Goal: Transaction & Acquisition: Obtain resource

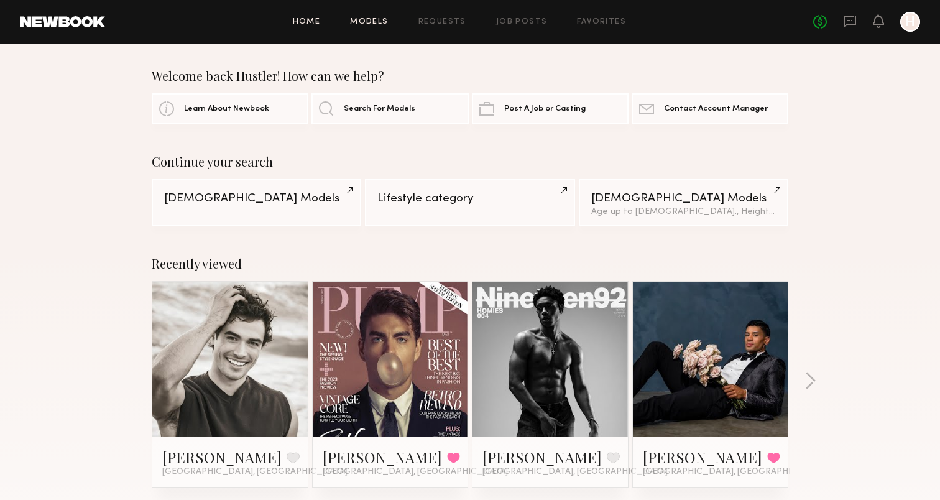
click at [378, 18] on link "Models" at bounding box center [369, 22] width 38 height 8
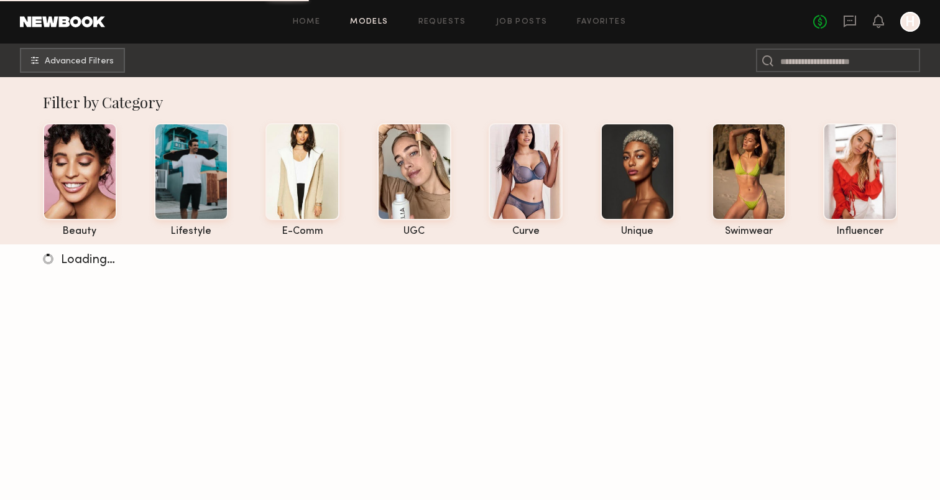
scroll to position [1, 0]
click at [598, 18] on link "Favorites" at bounding box center [601, 22] width 49 height 8
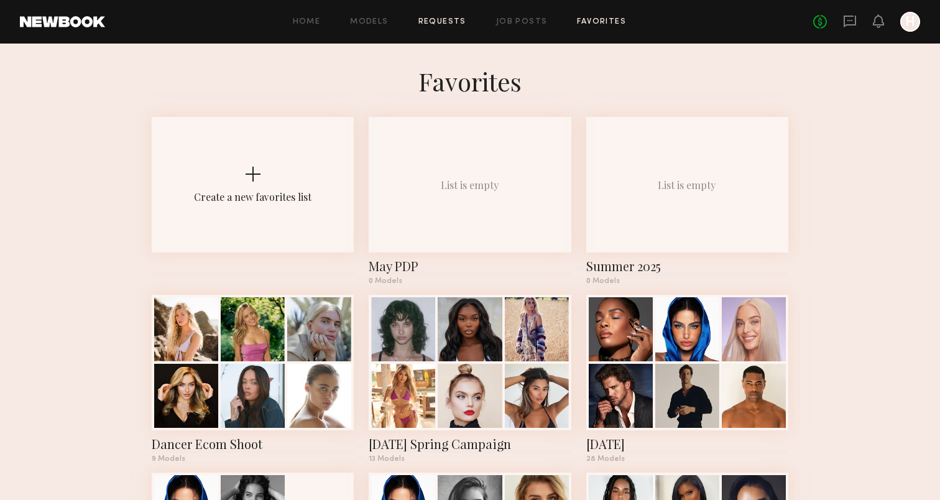
click at [447, 21] on link "Requests" at bounding box center [443, 22] width 48 height 8
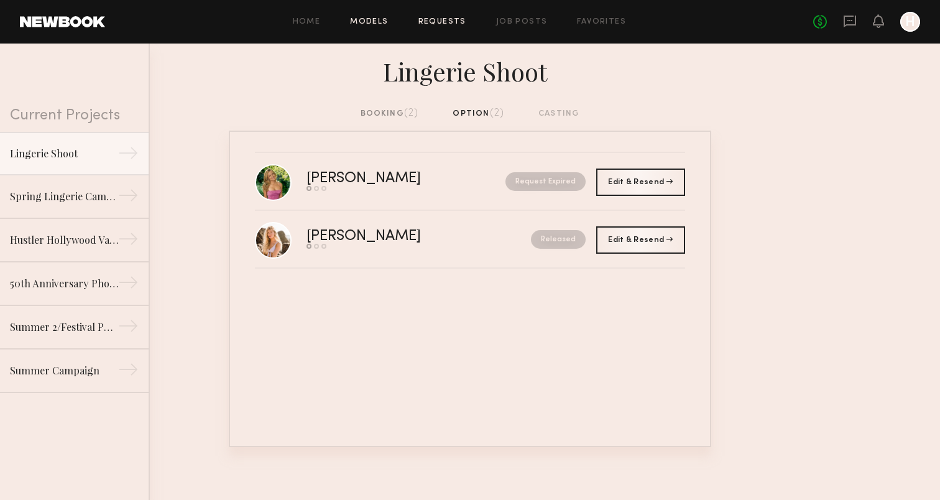
click at [378, 21] on link "Models" at bounding box center [369, 22] width 38 height 8
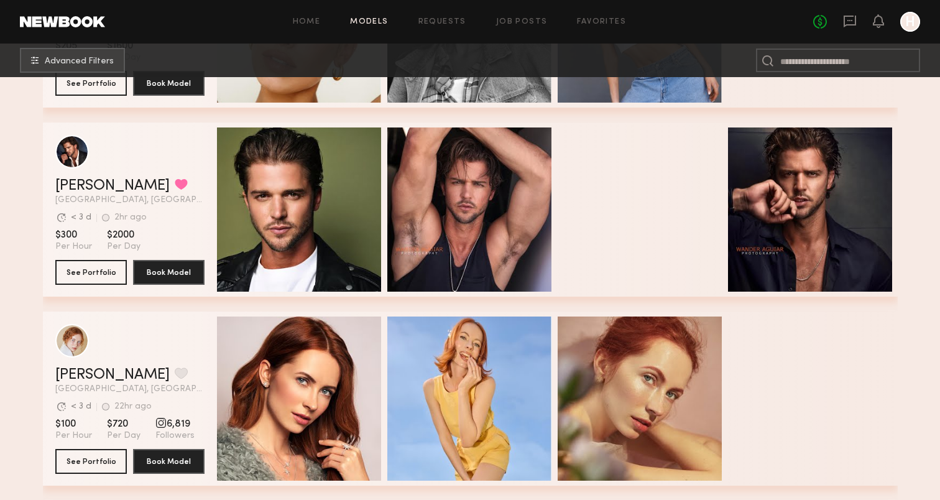
scroll to position [1105, 0]
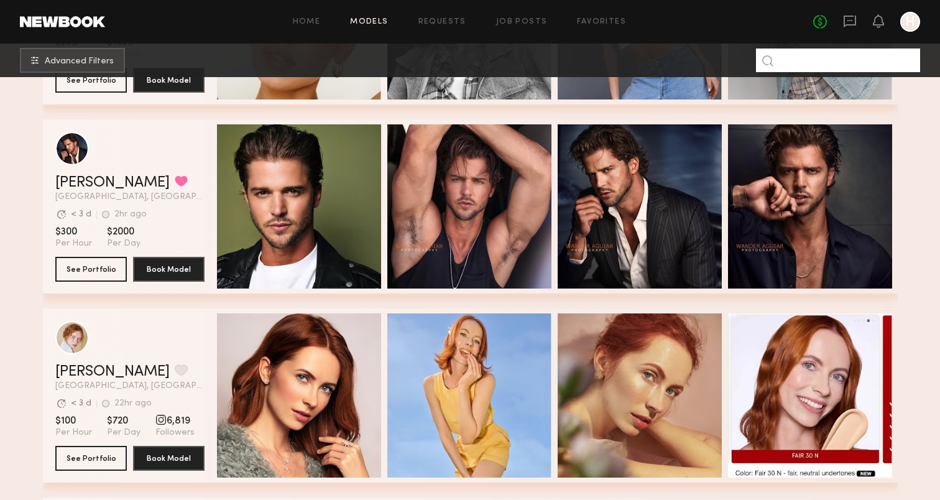
click at [825, 62] on input at bounding box center [838, 61] width 164 height 24
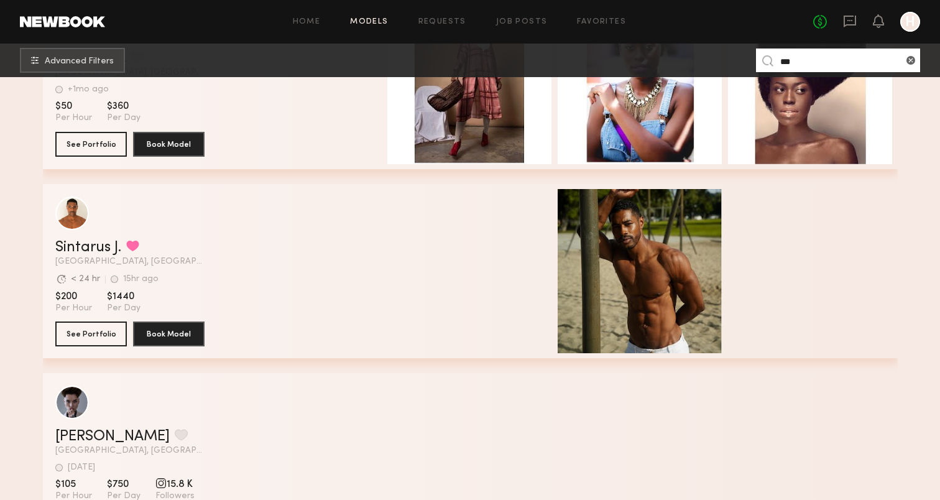
scroll to position [865, 0]
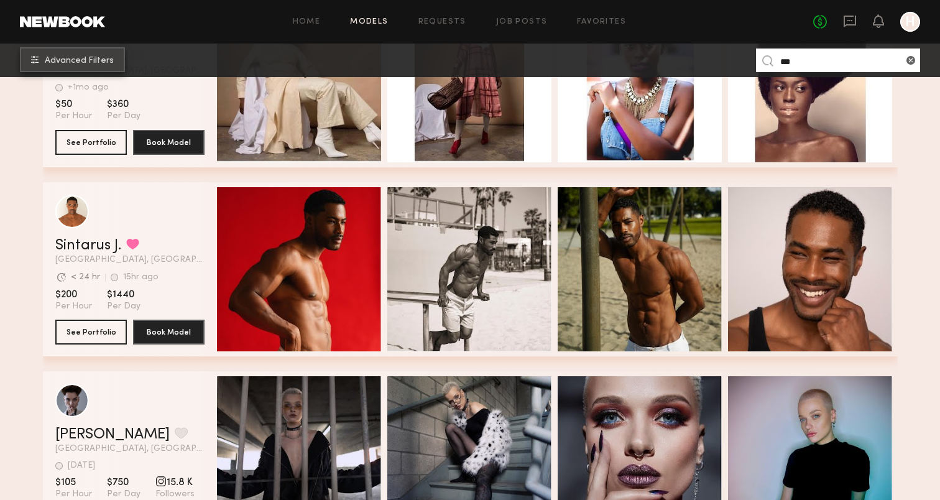
type input "***"
click at [67, 50] on button "Advanced Filters" at bounding box center [72, 59] width 105 height 25
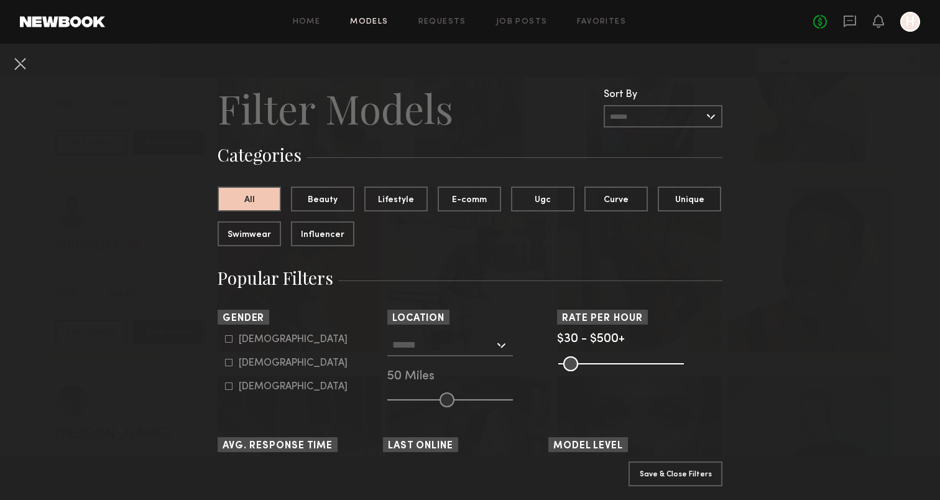
click at [230, 338] on icon at bounding box center [228, 338] width 7 height 7
type input "*"
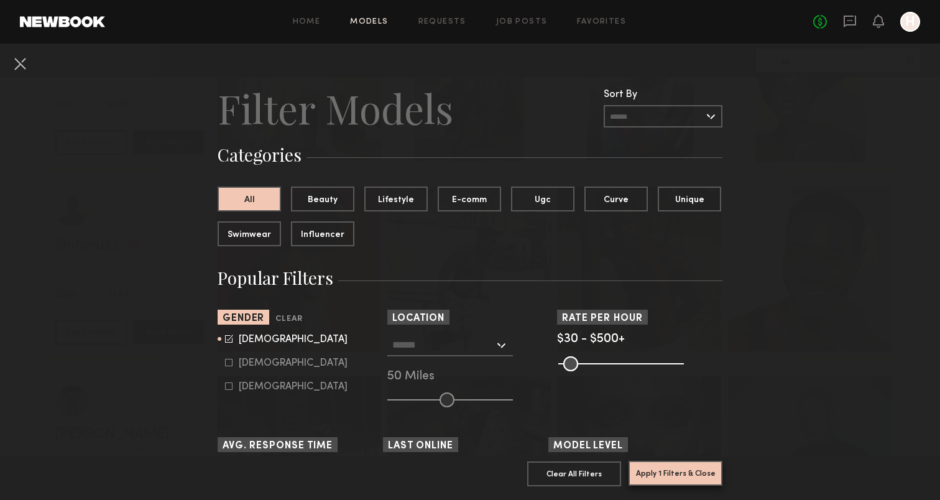
click at [687, 481] on button "Apply 1 Filters & Close" at bounding box center [676, 473] width 94 height 25
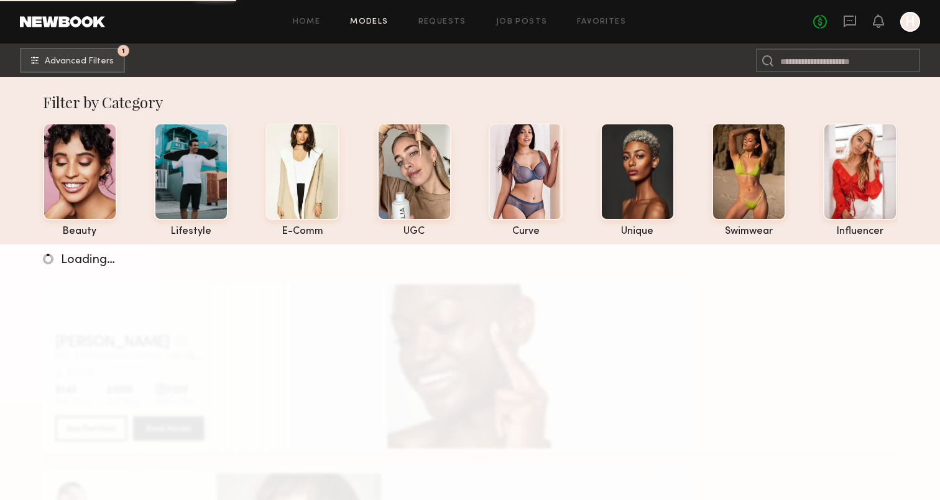
scroll to position [6, 0]
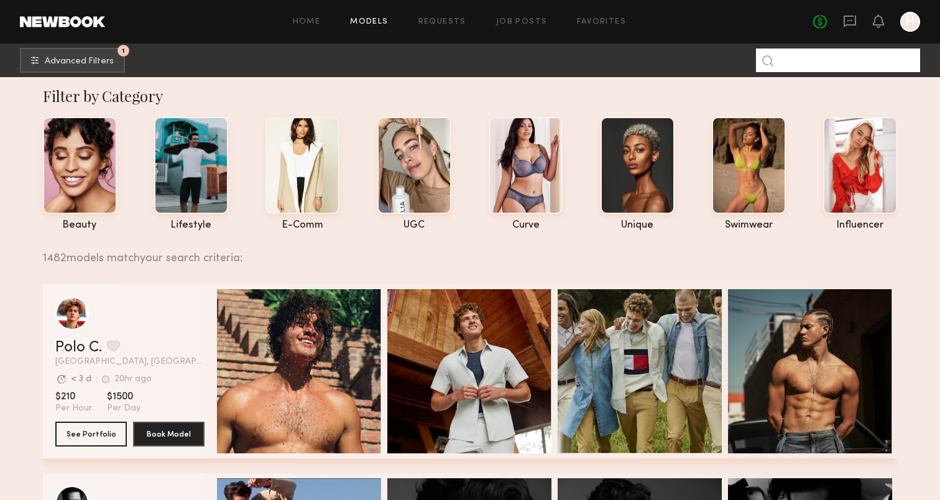
click at [784, 60] on input at bounding box center [838, 61] width 164 height 24
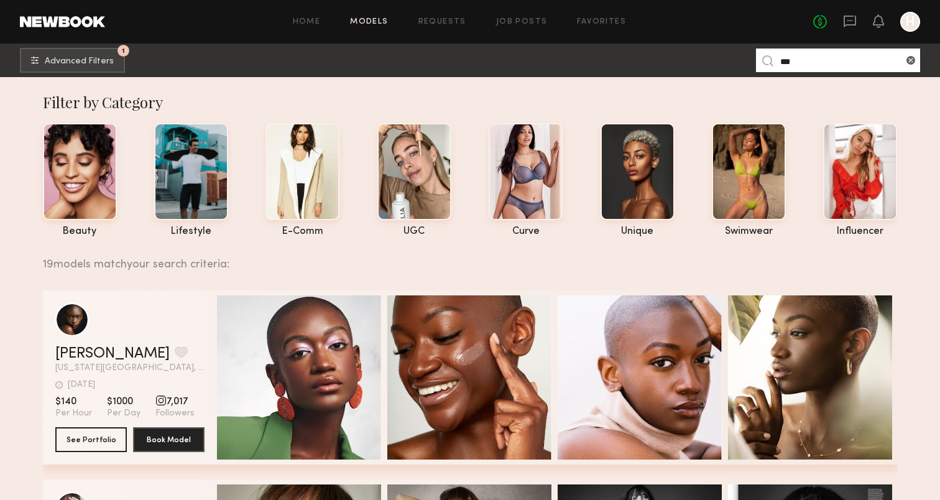
scroll to position [0, 0]
type input "***"
click at [61, 62] on span "Advanced Filters" at bounding box center [79, 61] width 69 height 9
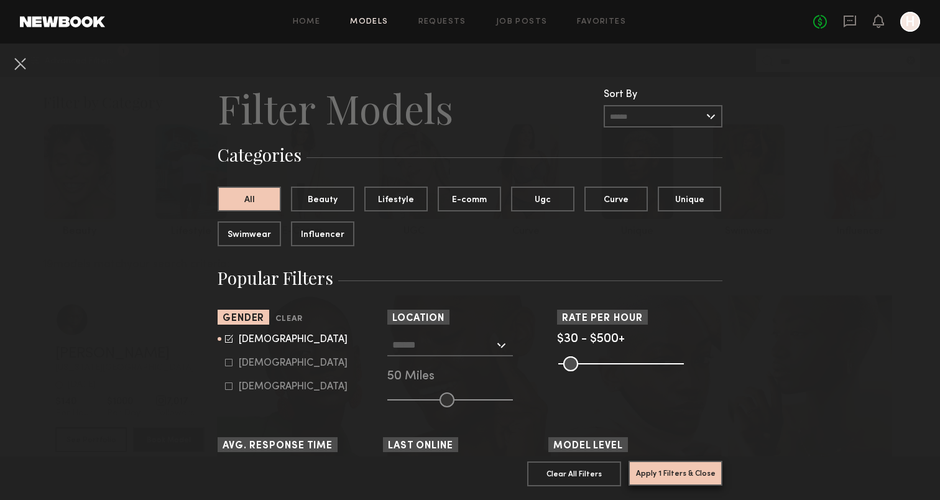
click at [690, 473] on button "Apply 1 Filters & Close" at bounding box center [676, 473] width 94 height 25
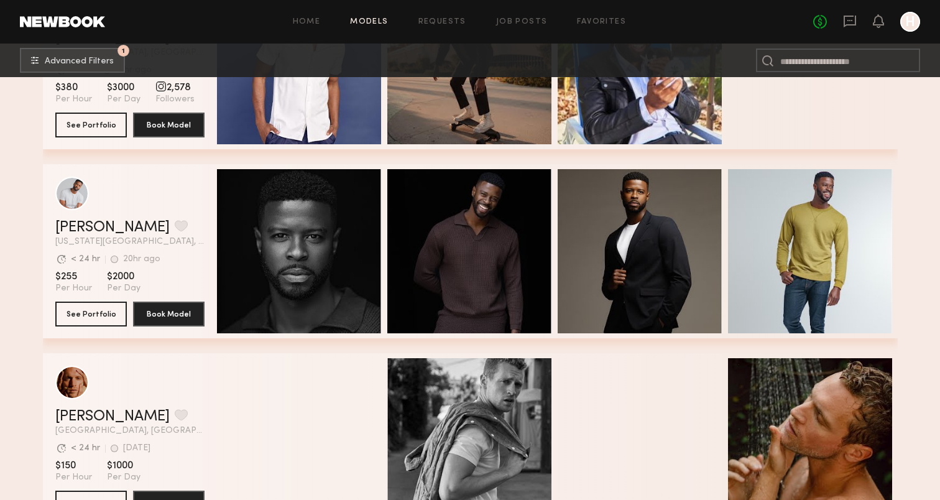
scroll to position [12611, 0]
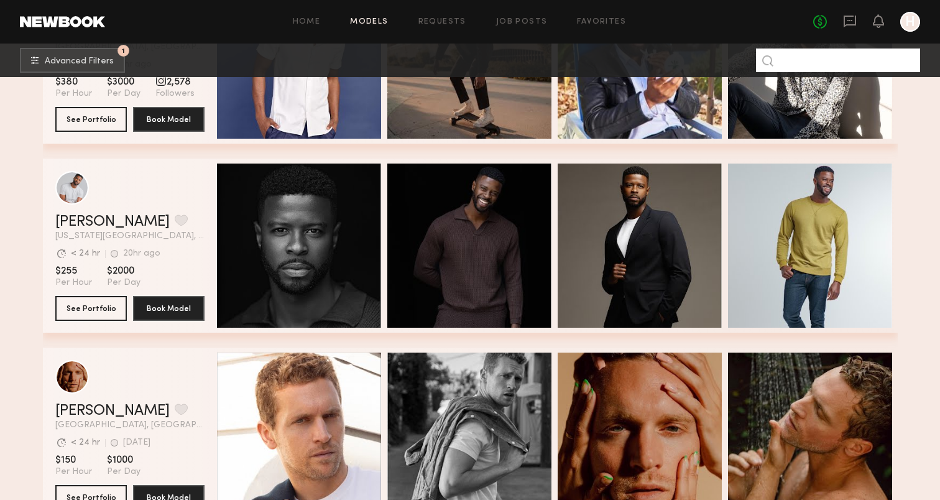
click at [796, 61] on input at bounding box center [838, 61] width 164 height 24
paste input "**********"
type input "**********"
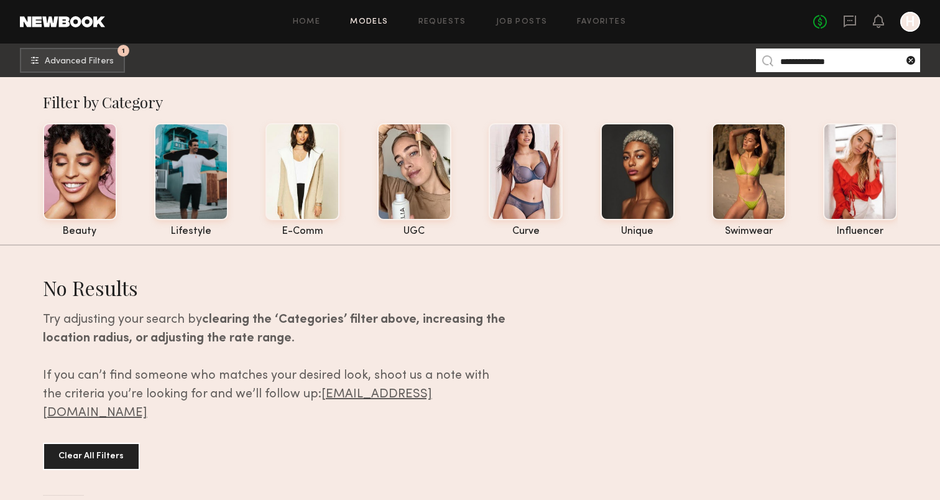
click at [907, 60] on common-icon at bounding box center [911, 60] width 12 height 12
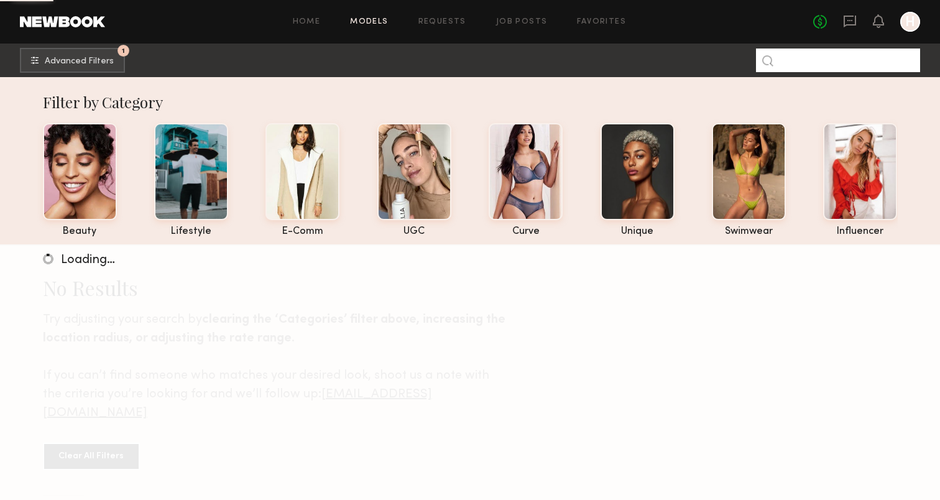
click at [871, 60] on input at bounding box center [838, 61] width 164 height 24
type input "********"
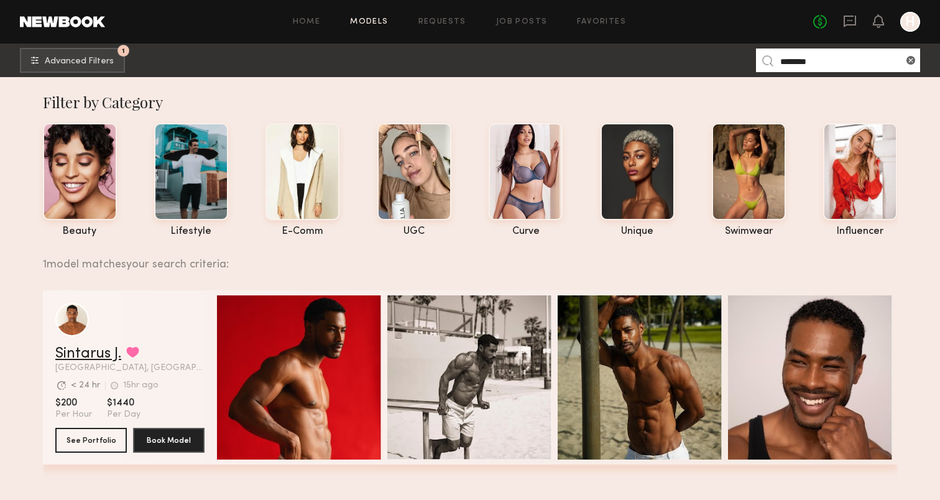
click at [95, 354] on link "Sintarus J." at bounding box center [88, 353] width 66 height 15
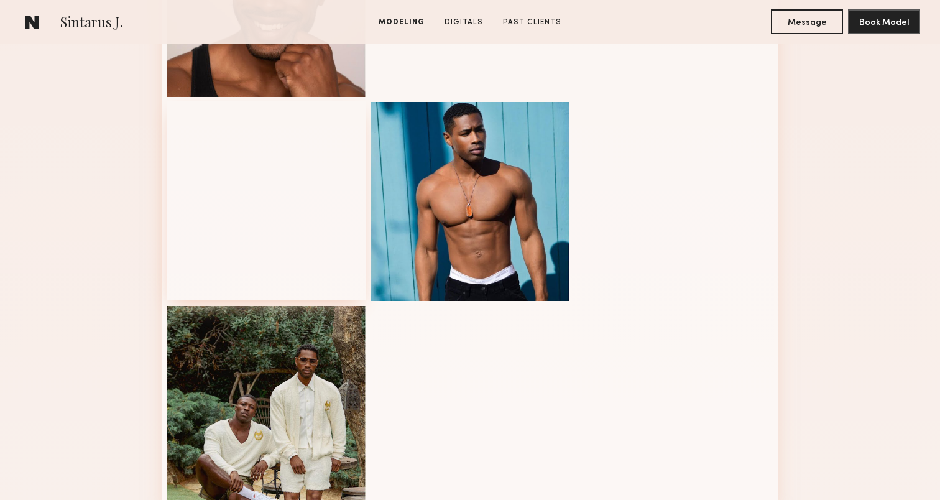
scroll to position [726, 0]
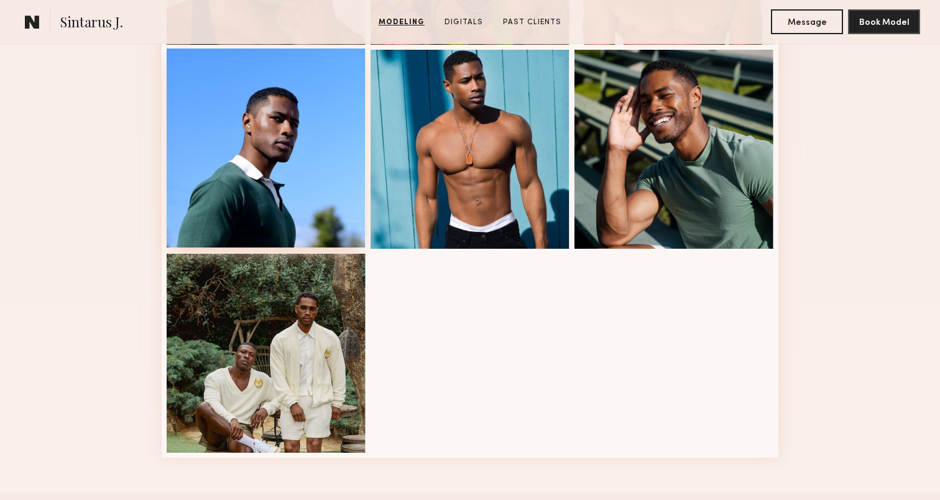
click at [300, 182] on div at bounding box center [266, 148] width 199 height 199
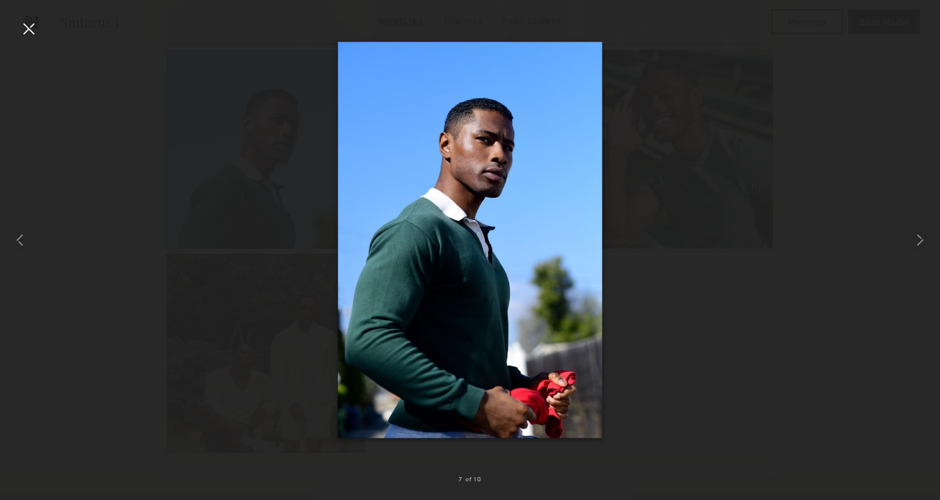
click at [29, 23] on div at bounding box center [29, 29] width 20 height 20
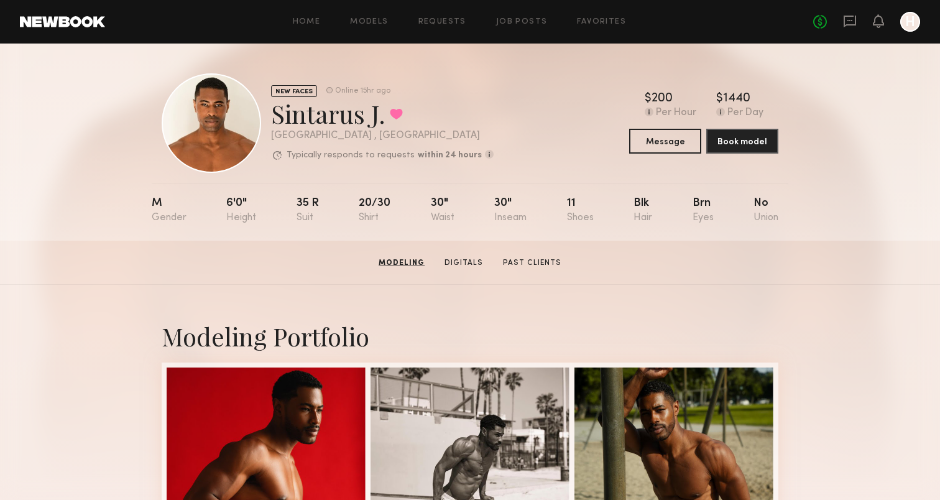
scroll to position [0, 0]
drag, startPoint x: 275, startPoint y: 118, endPoint x: 384, endPoint y: 121, distance: 108.9
click at [384, 121] on div "Sintarus J. Favorited" at bounding box center [382, 113] width 223 height 33
copy div "Sintarus J."
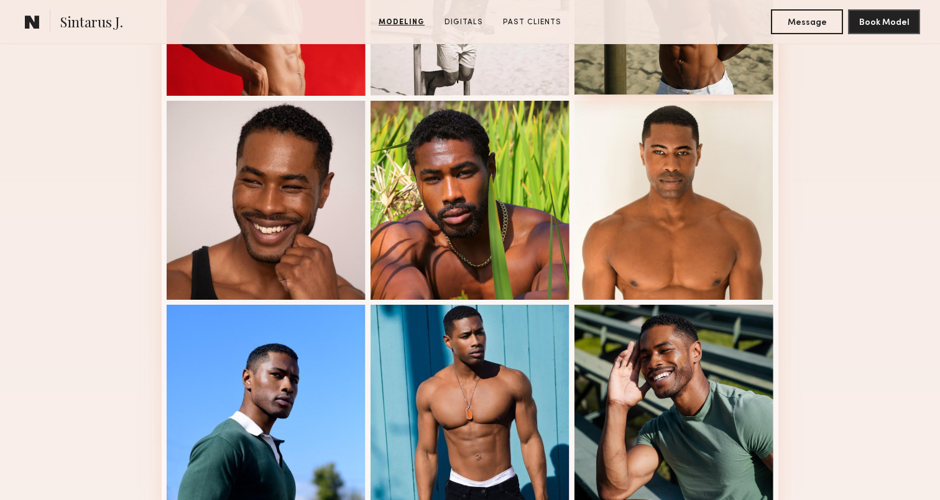
scroll to position [470, 0]
